Goal: Task Accomplishment & Management: Use online tool/utility

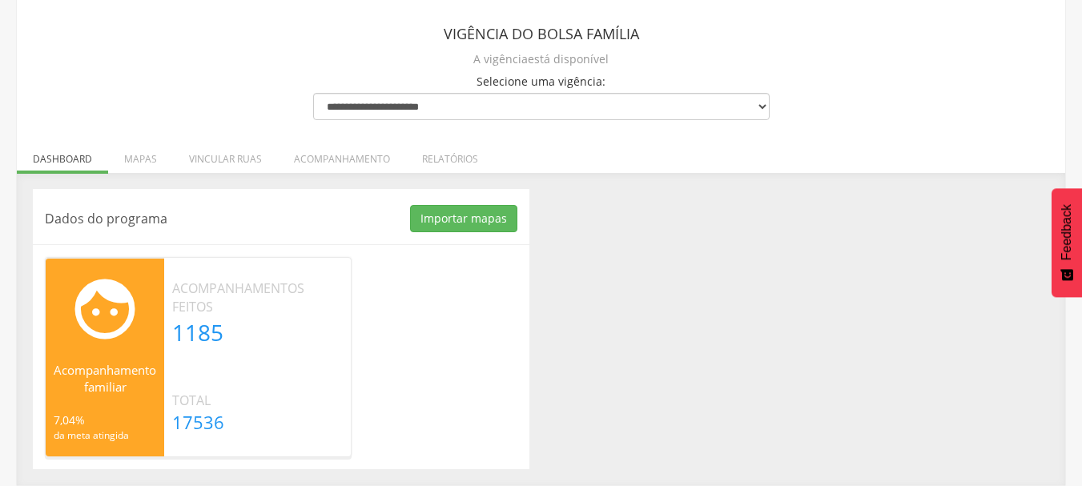
scroll to position [91, 0]
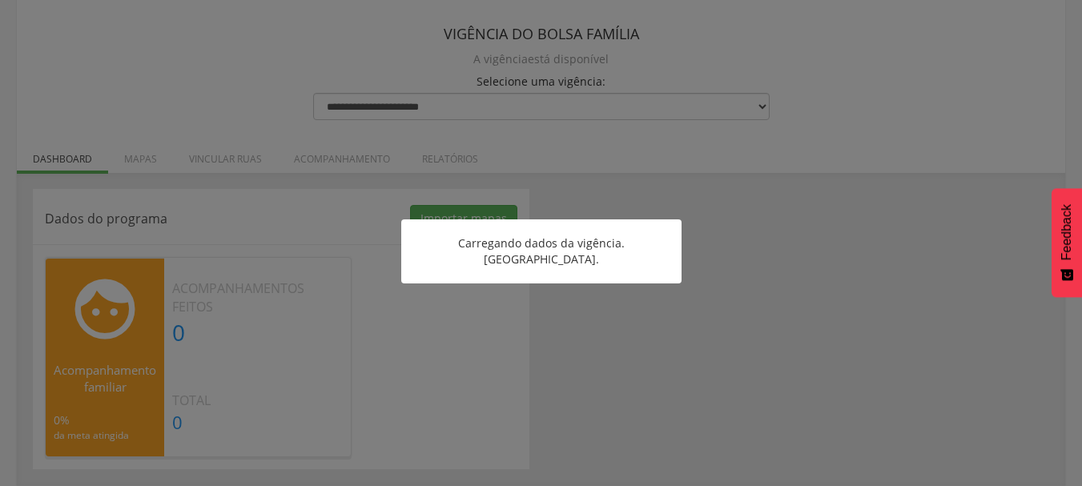
scroll to position [91, 0]
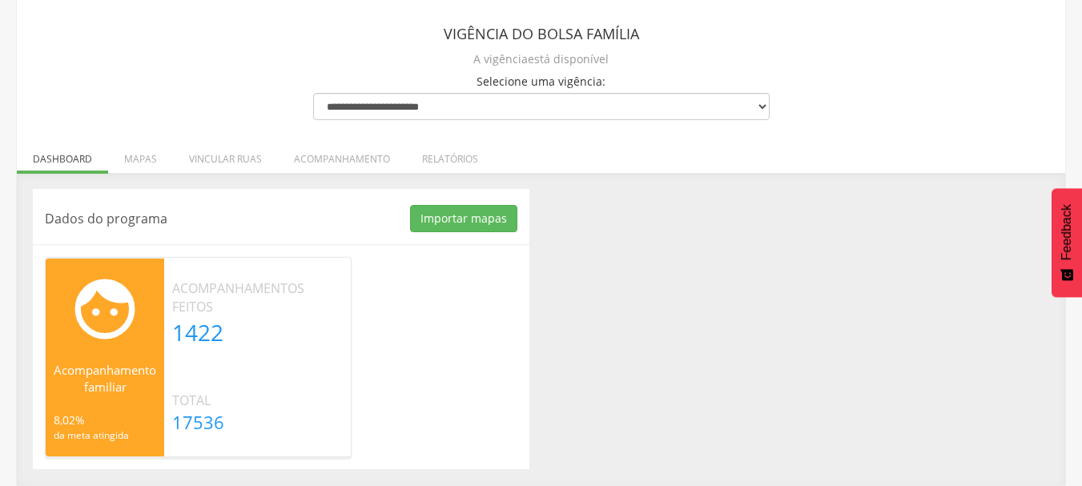
click at [665, 348] on div "Dados do programa Importar mapas As ruas do(s) mapa(s) estão sendo processadas.…" at bounding box center [541, 329] width 1040 height 280
click at [227, 161] on li "Vincular ruas" at bounding box center [225, 155] width 105 height 38
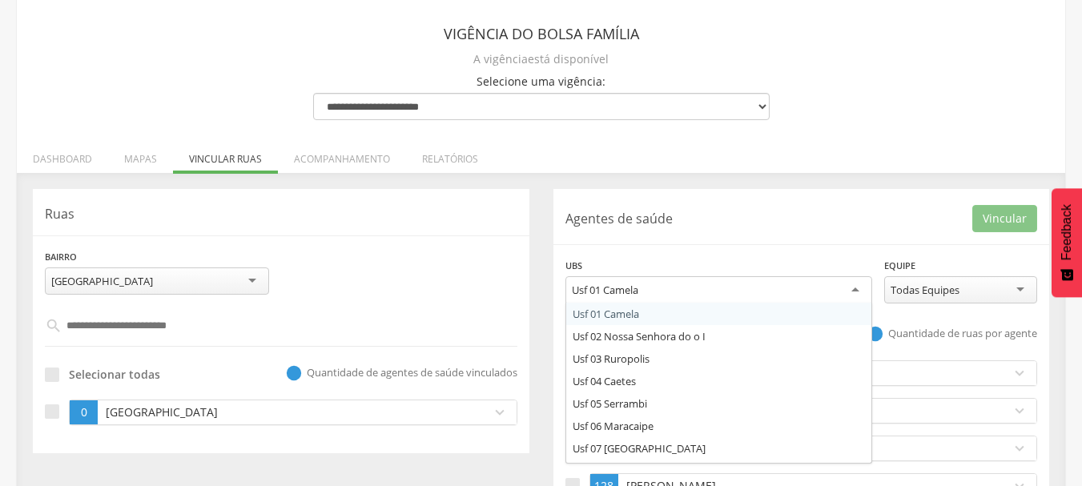
click at [695, 294] on div "Usf 01 Camela" at bounding box center [718, 290] width 307 height 29
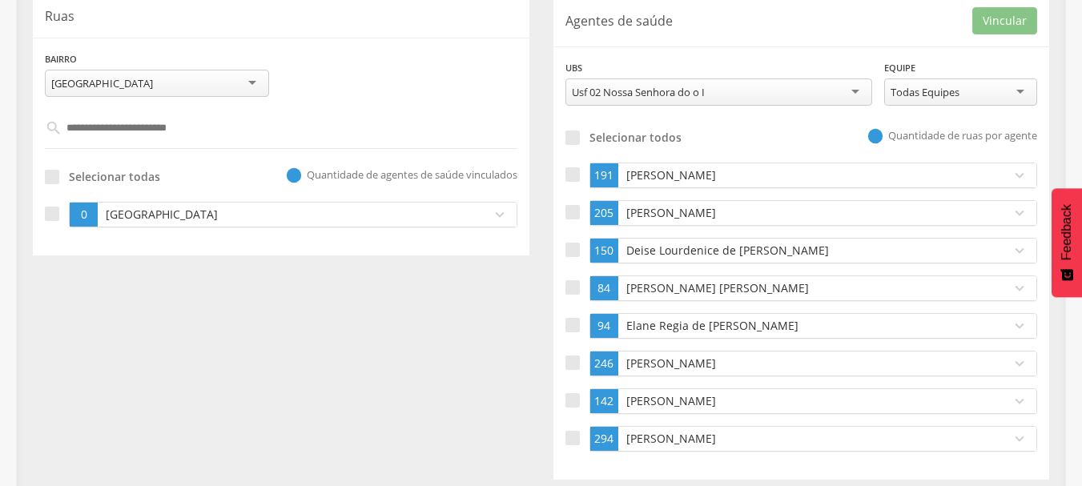
scroll to position [300, 0]
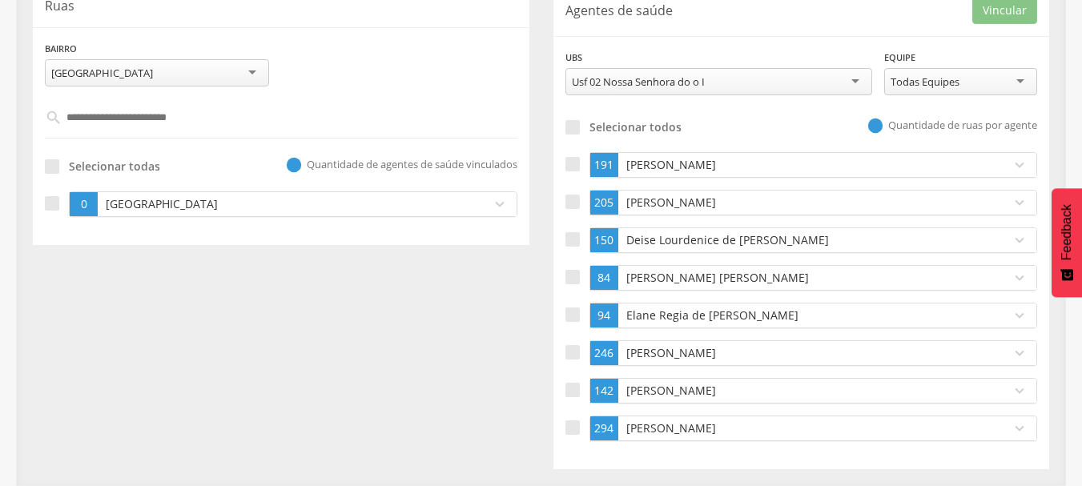
click at [677, 286] on div "[PERSON_NAME] [PERSON_NAME]" at bounding box center [810, 278] width 385 height 24
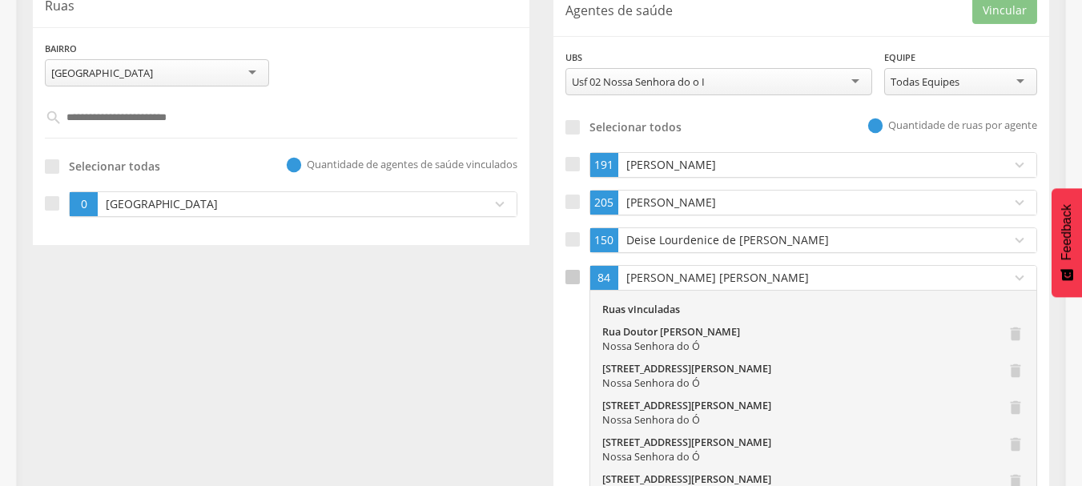
click at [189, 110] on input "text" at bounding box center [281, 117] width 439 height 27
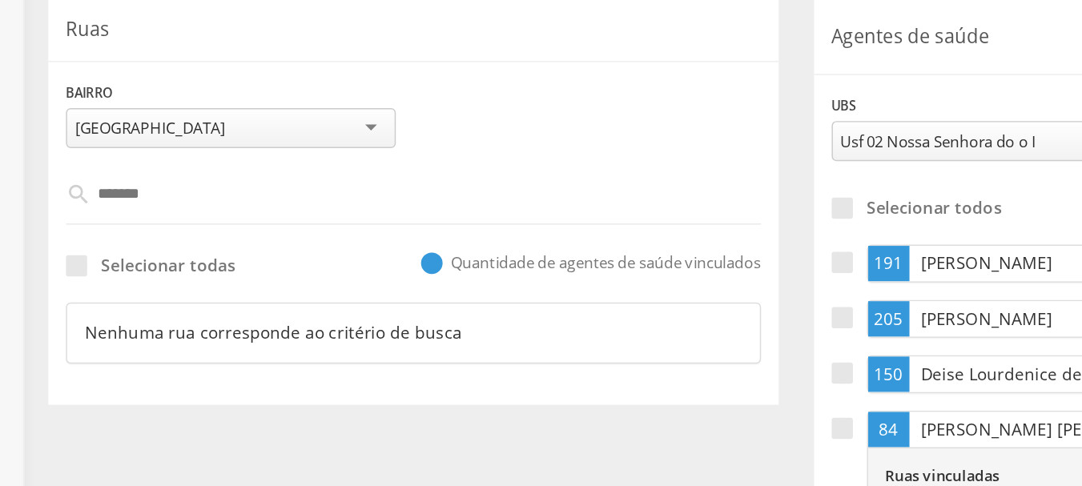
scroll to position [277, 0]
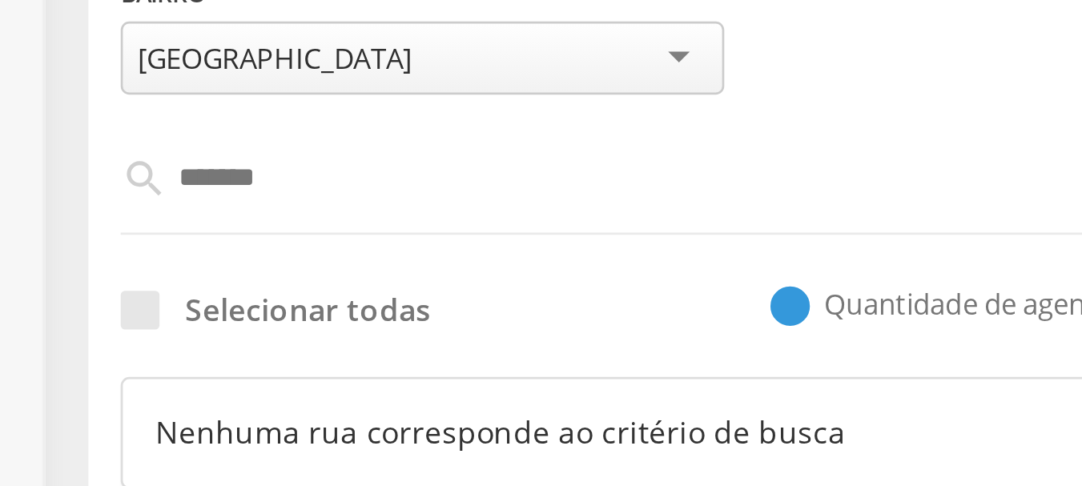
click at [143, 138] on input "*******" at bounding box center [281, 140] width 439 height 27
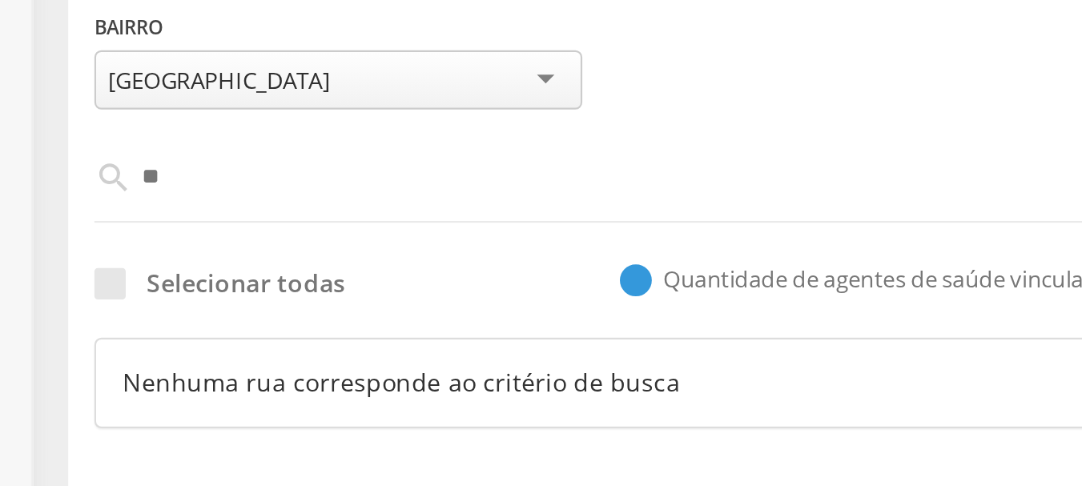
type input "*"
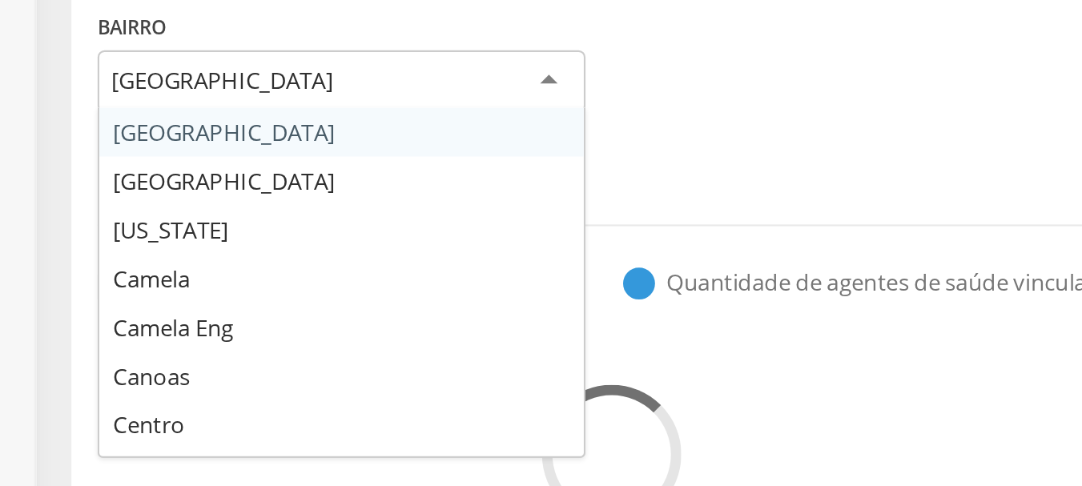
click at [143, 94] on div "[GEOGRAPHIC_DATA]" at bounding box center [157, 96] width 224 height 29
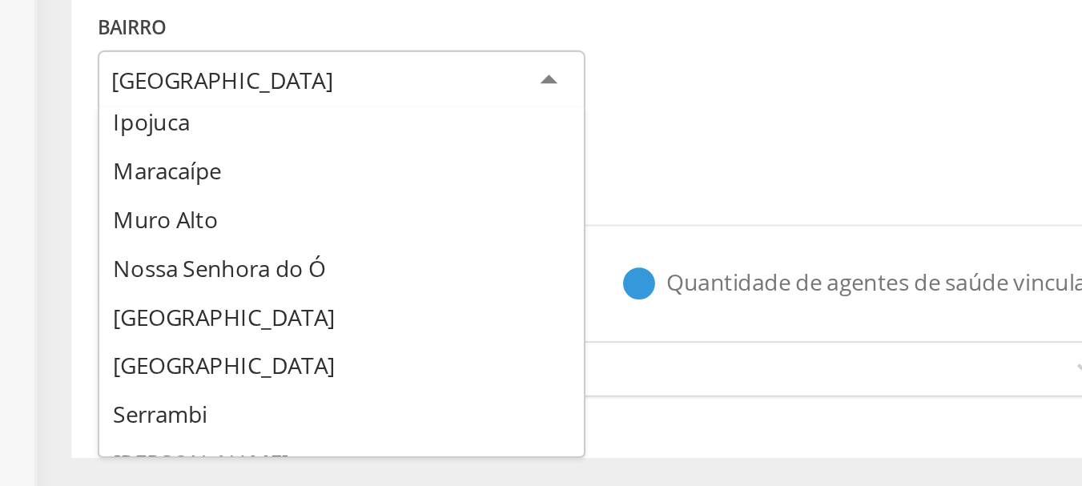
scroll to position [213, 0]
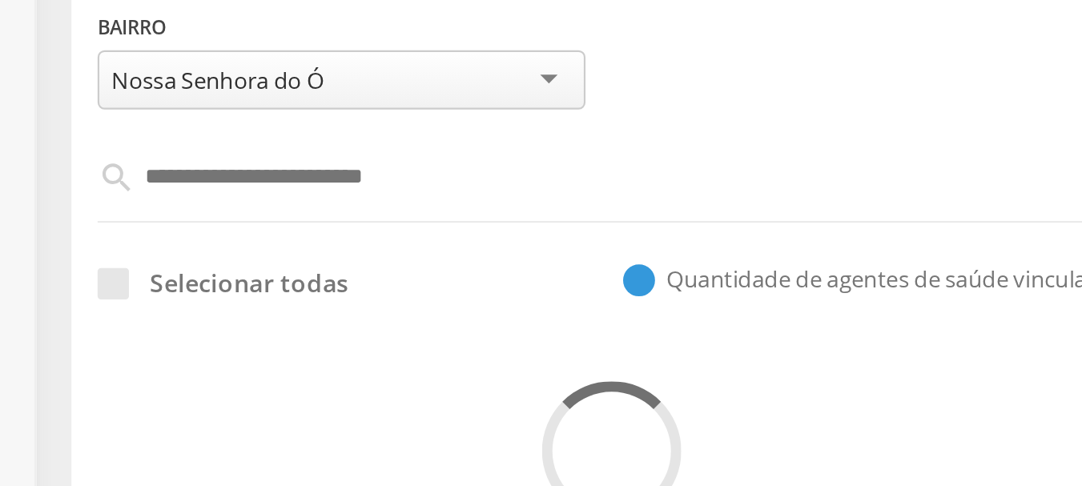
click at [159, 143] on input "text" at bounding box center [281, 140] width 439 height 27
type input "*****"
